Goal: Transaction & Acquisition: Download file/media

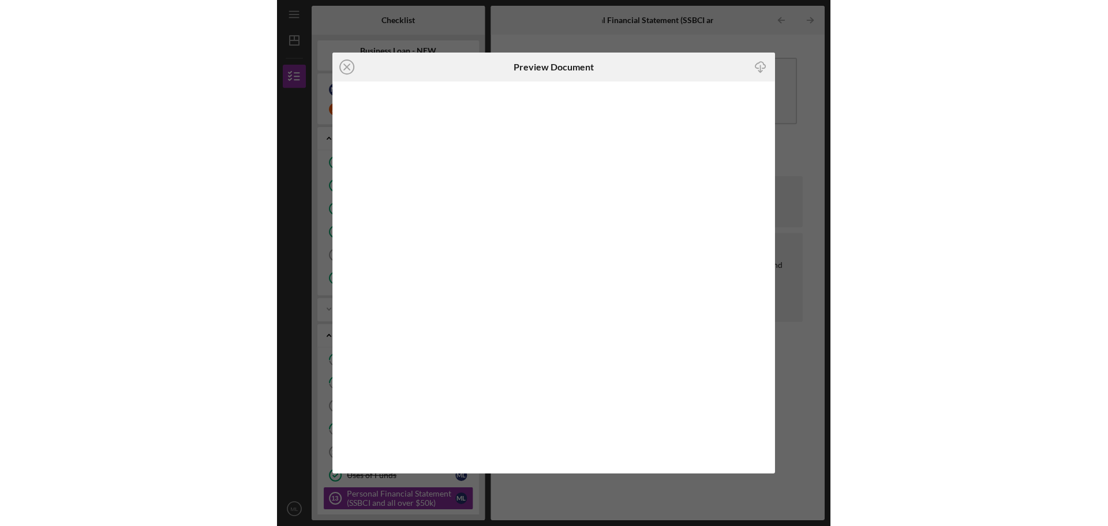
scroll to position [304, 0]
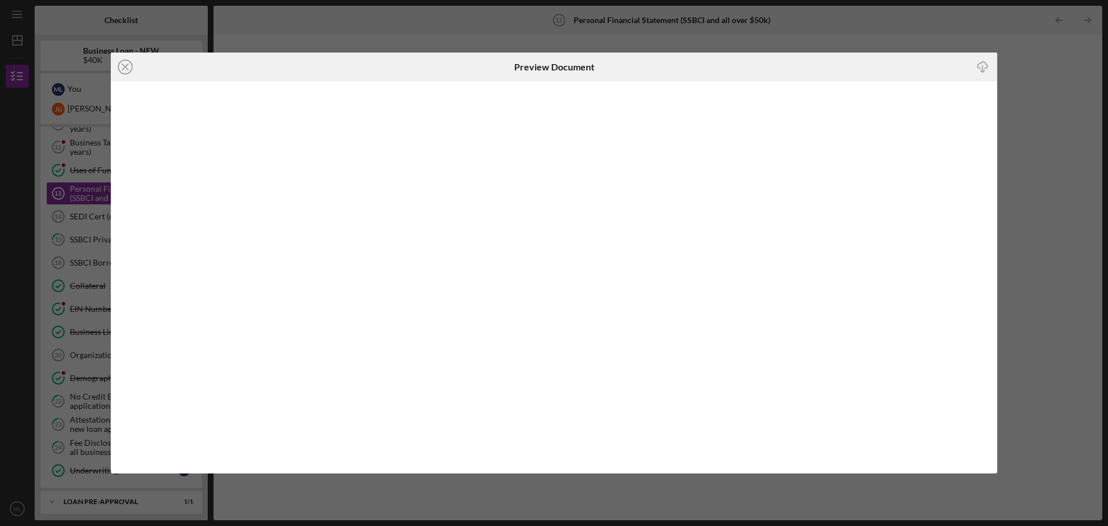
click at [552, 61] on icon "Icon/Download" at bounding box center [983, 67] width 26 height 26
click at [126, 64] on icon "Icon/Close" at bounding box center [125, 67] width 29 height 29
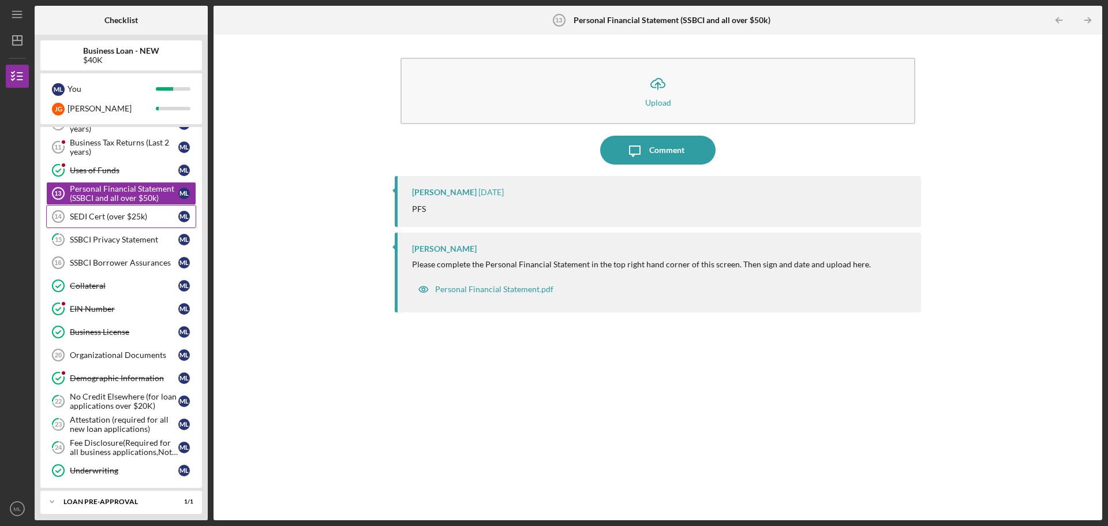
click at [92, 215] on div "SEDI Cert (over $25k)" at bounding box center [124, 216] width 109 height 9
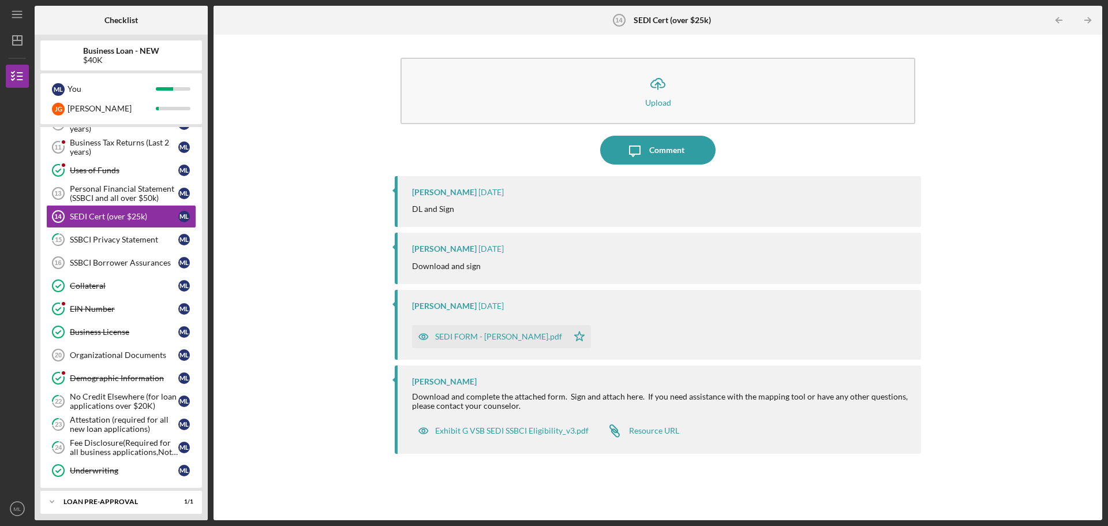
click at [454, 338] on div "SEDI FORM - [PERSON_NAME].pdf" at bounding box center [498, 336] width 127 height 9
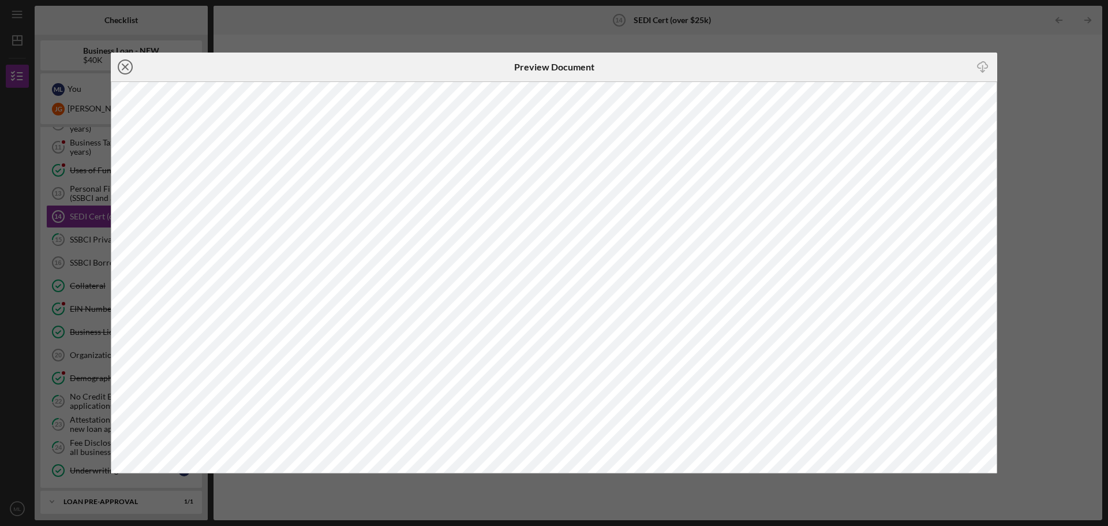
click at [126, 63] on icon "Icon/Close" at bounding box center [125, 67] width 29 height 29
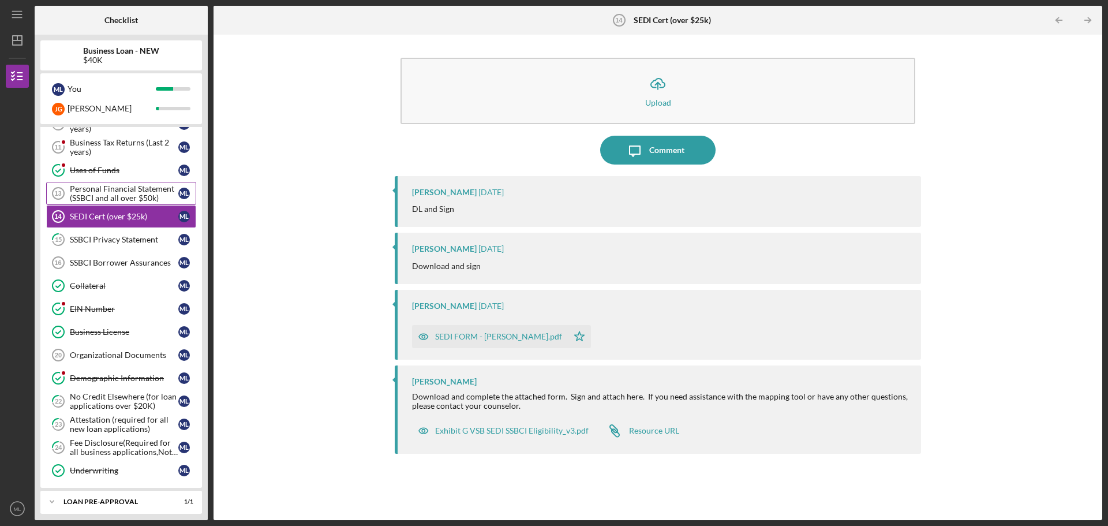
click at [118, 191] on div "Personal Financial Statement (SSBCI and all over $50k)" at bounding box center [124, 193] width 109 height 18
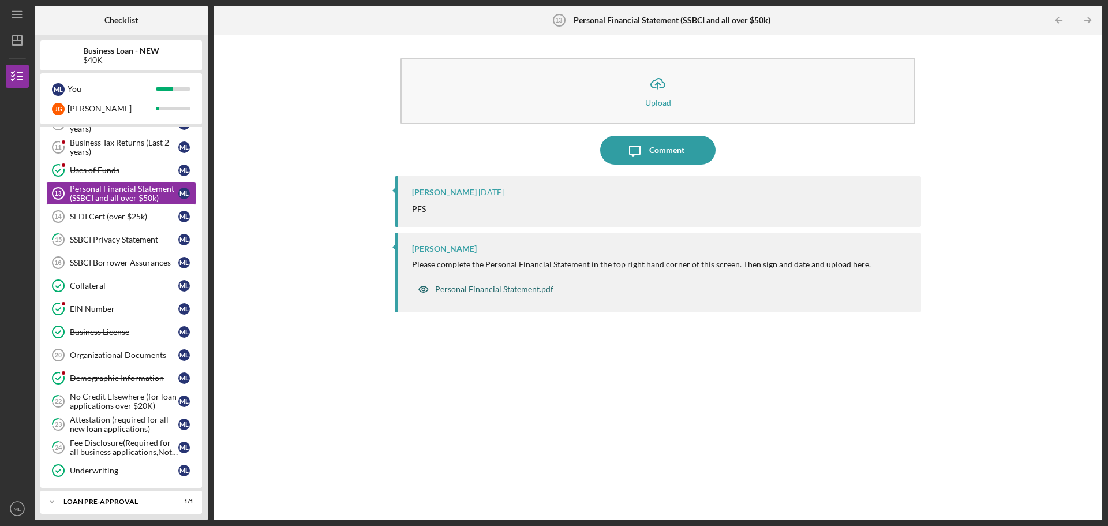
click at [476, 288] on div "Personal Financial Statement.pdf" at bounding box center [494, 289] width 118 height 9
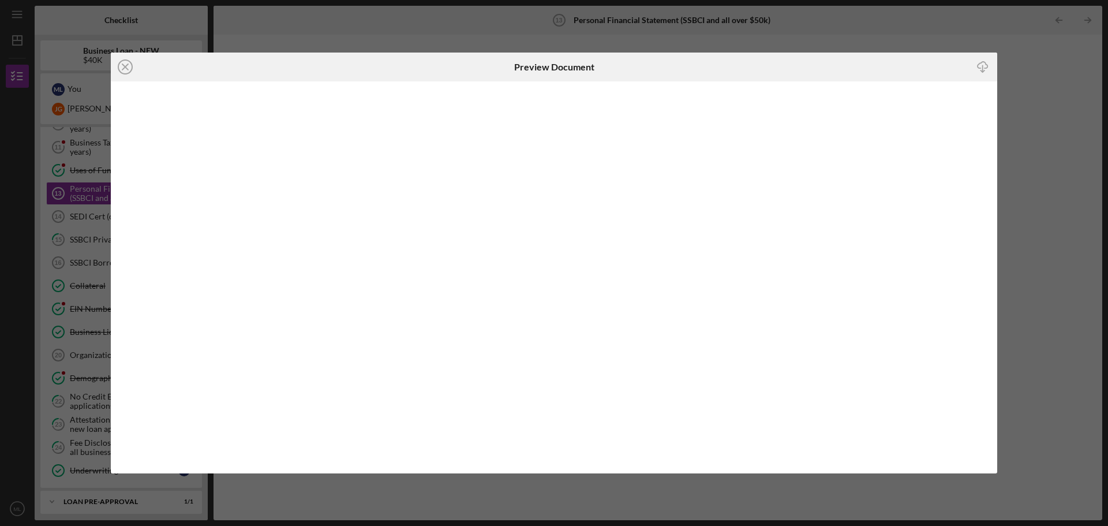
click at [552, 66] on icon "Icon/Download" at bounding box center [983, 67] width 26 height 26
